Goal: Task Accomplishment & Management: Manage account settings

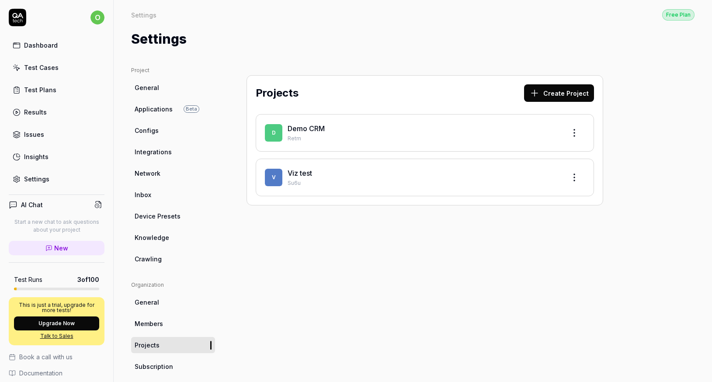
click at [35, 180] on div "Settings" at bounding box center [36, 178] width 25 height 9
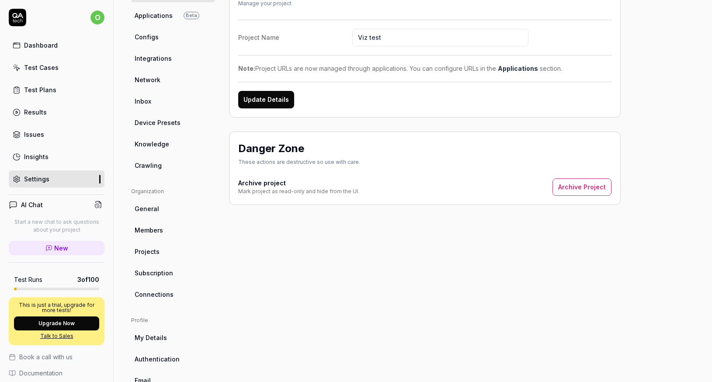
scroll to position [86, 0]
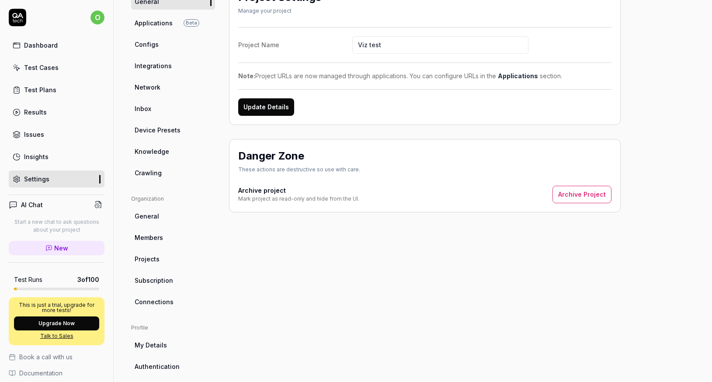
click at [147, 83] on span "Network" at bounding box center [148, 87] width 26 height 9
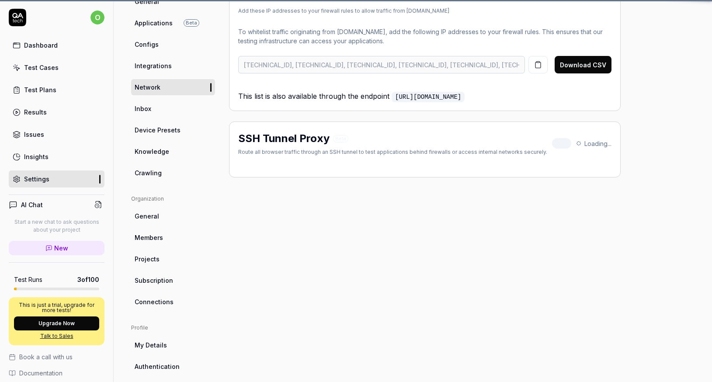
scroll to position [66, 0]
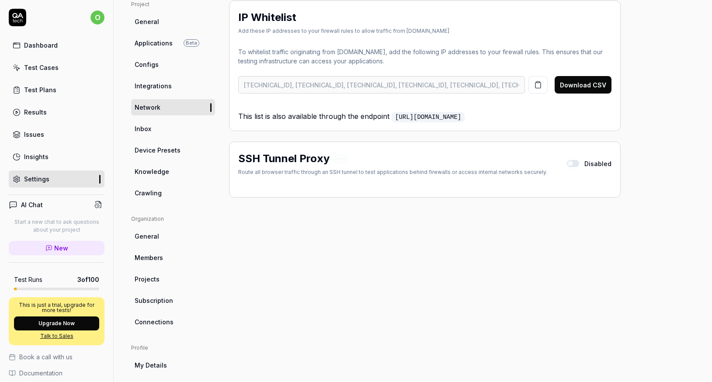
click at [579, 163] on button "button" at bounding box center [573, 163] width 12 height 7
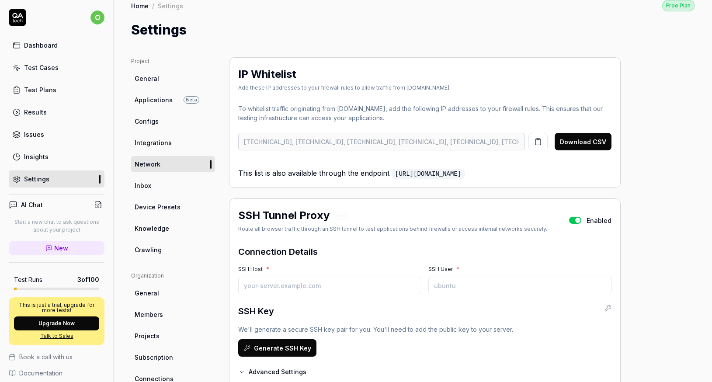
scroll to position [0, 0]
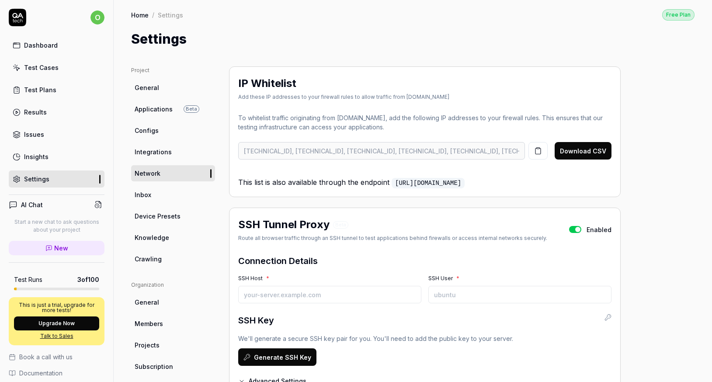
click at [39, 49] on div "Dashboard" at bounding box center [41, 45] width 34 height 9
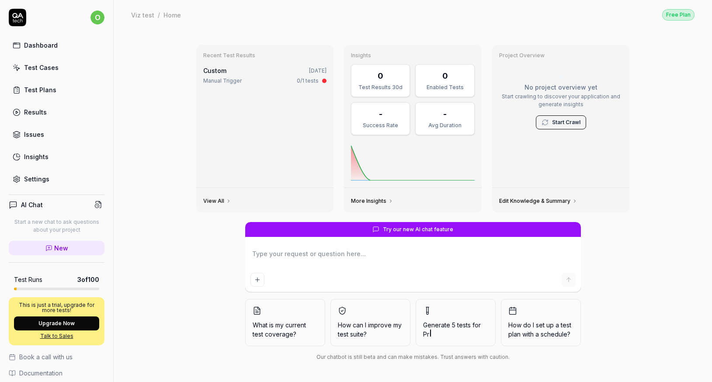
click at [388, 17] on div "Viz test / Home Free Plan" at bounding box center [412, 15] width 563 height 12
click at [382, 30] on div "Recent Test Results Custom [DATE] Manual Trigger 0/1 tests View All Insights 0 …" at bounding box center [413, 205] width 598 height 353
type textarea "*"
